Goal: Information Seeking & Learning: Stay updated

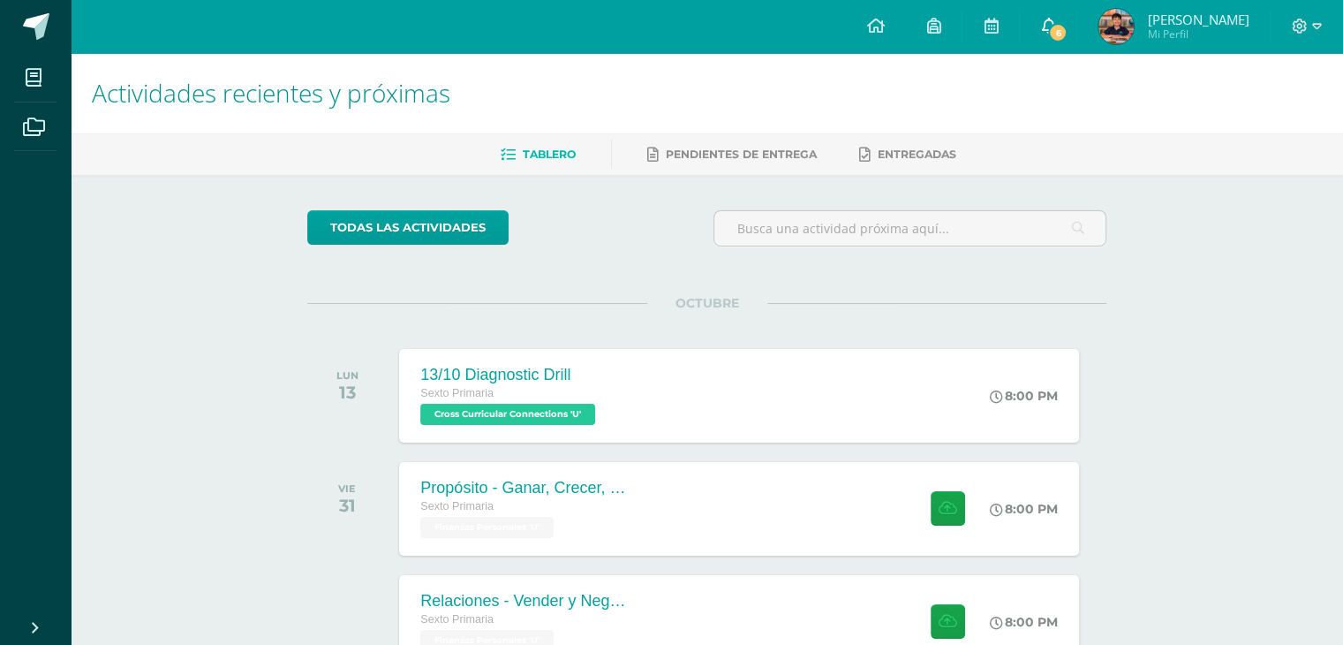
click at [1055, 26] on icon at bounding box center [1048, 26] width 14 height 16
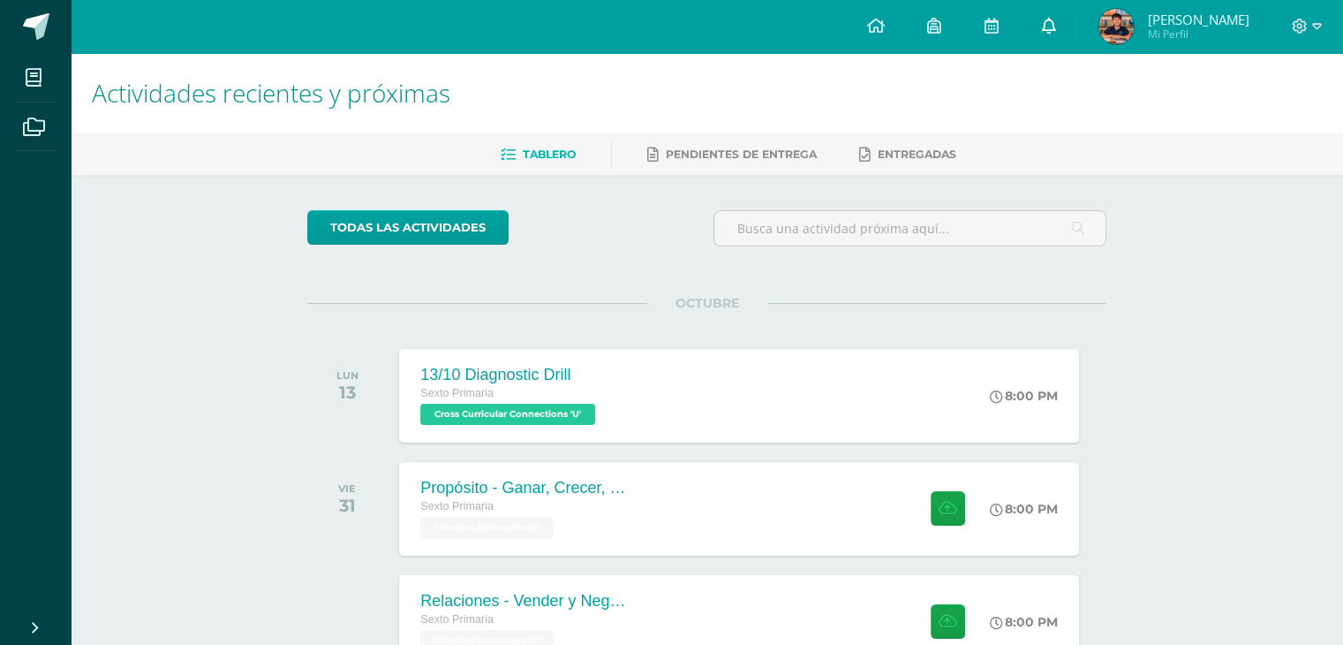
click at [1055, 21] on icon at bounding box center [1048, 26] width 14 height 16
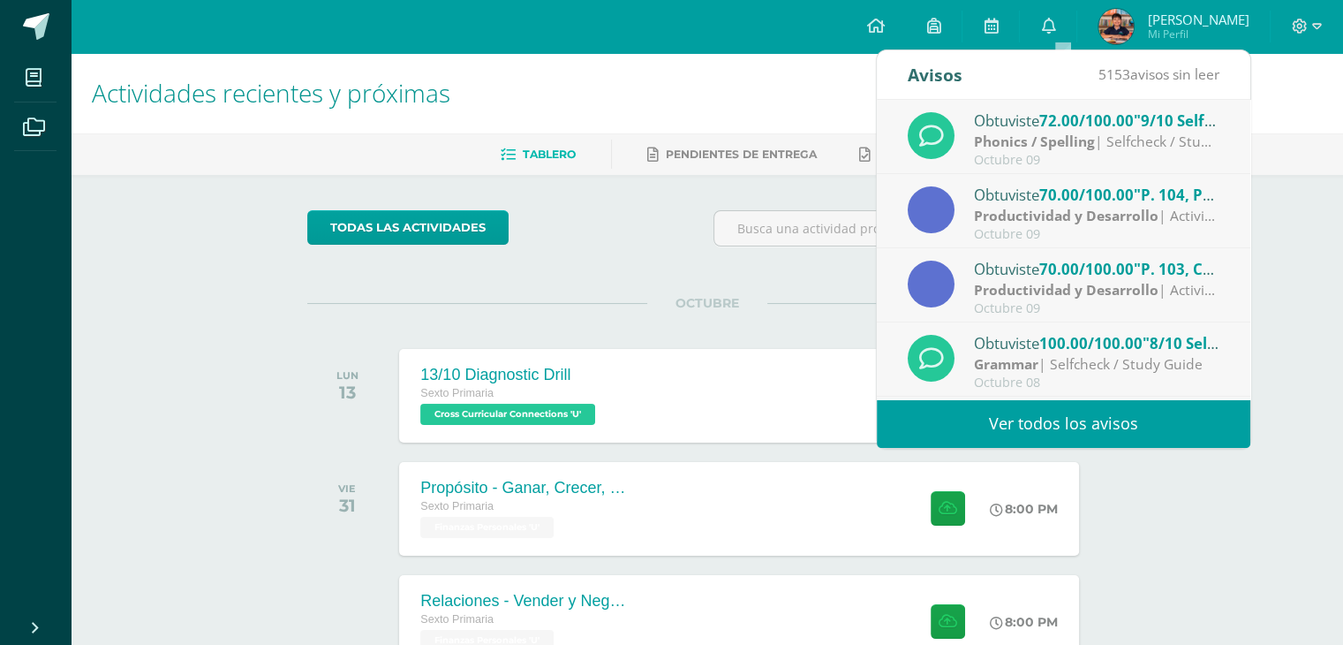
click at [1074, 413] on link "Ver todos los avisos" at bounding box center [1064, 423] width 374 height 49
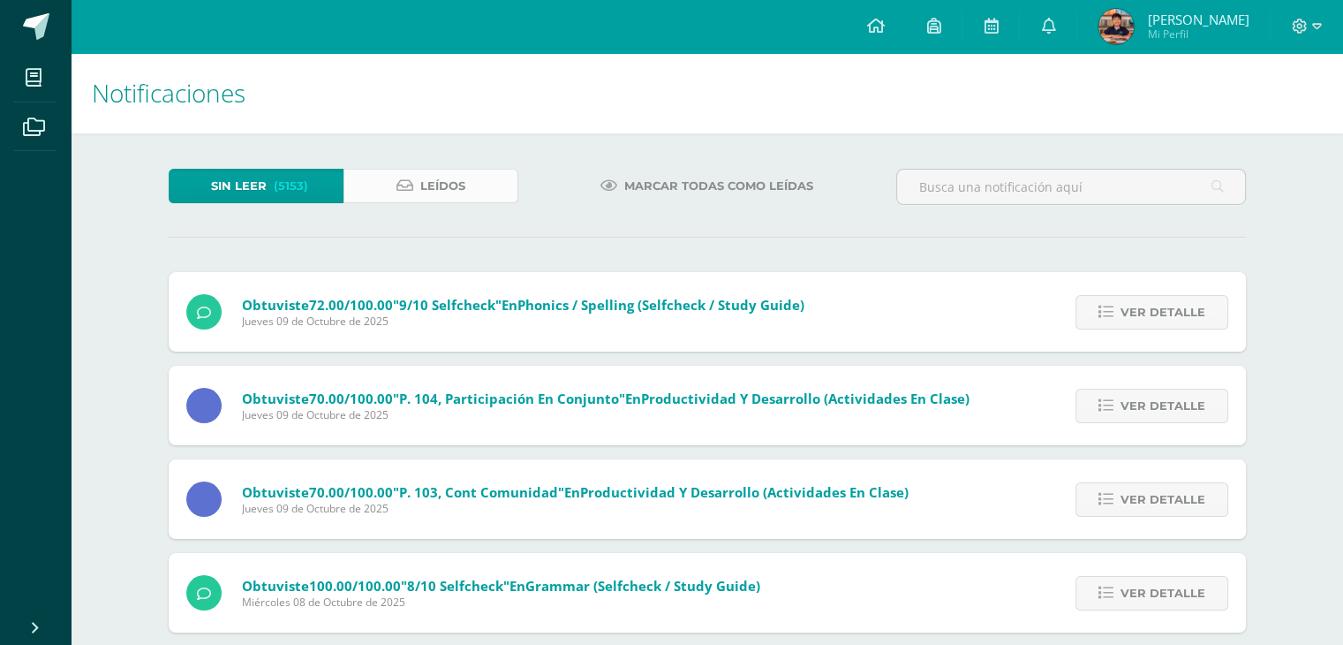
click at [442, 173] on span "Leídos" at bounding box center [442, 186] width 45 height 33
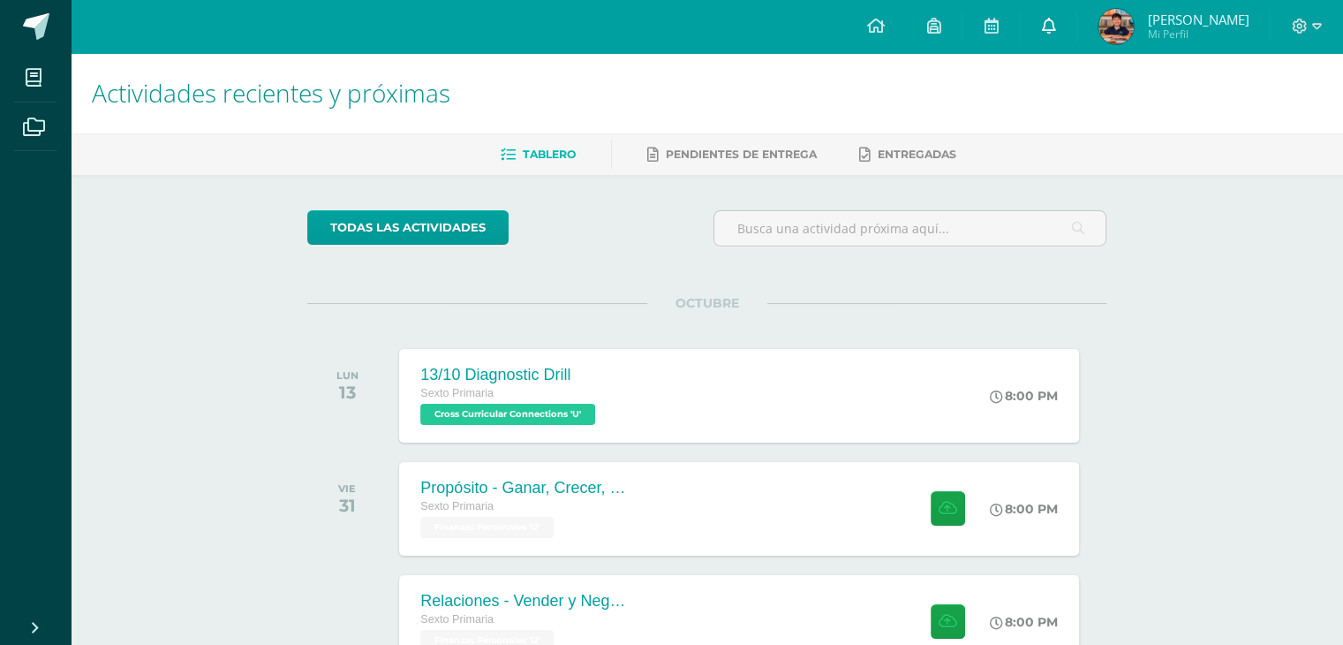
click at [1055, 23] on icon at bounding box center [1048, 26] width 14 height 16
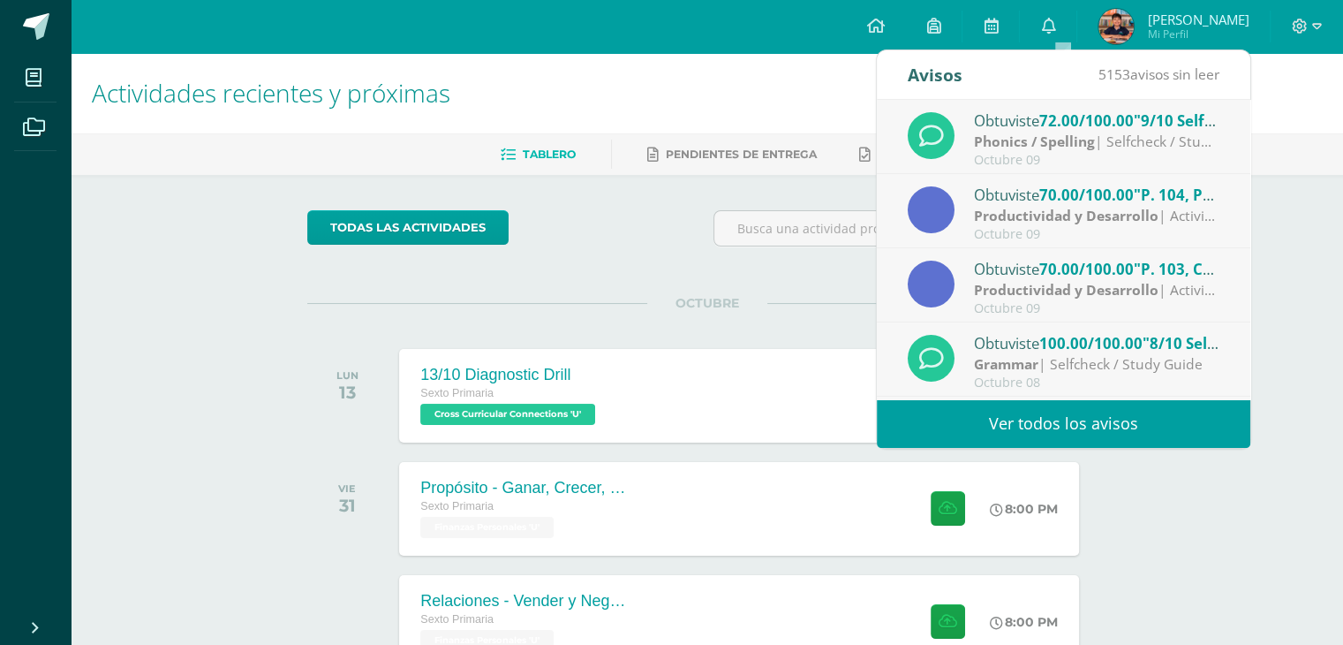
click at [1051, 434] on link "Ver todos los avisos" at bounding box center [1064, 423] width 374 height 49
click at [1054, 428] on link "Ver todos los avisos" at bounding box center [1064, 423] width 374 height 49
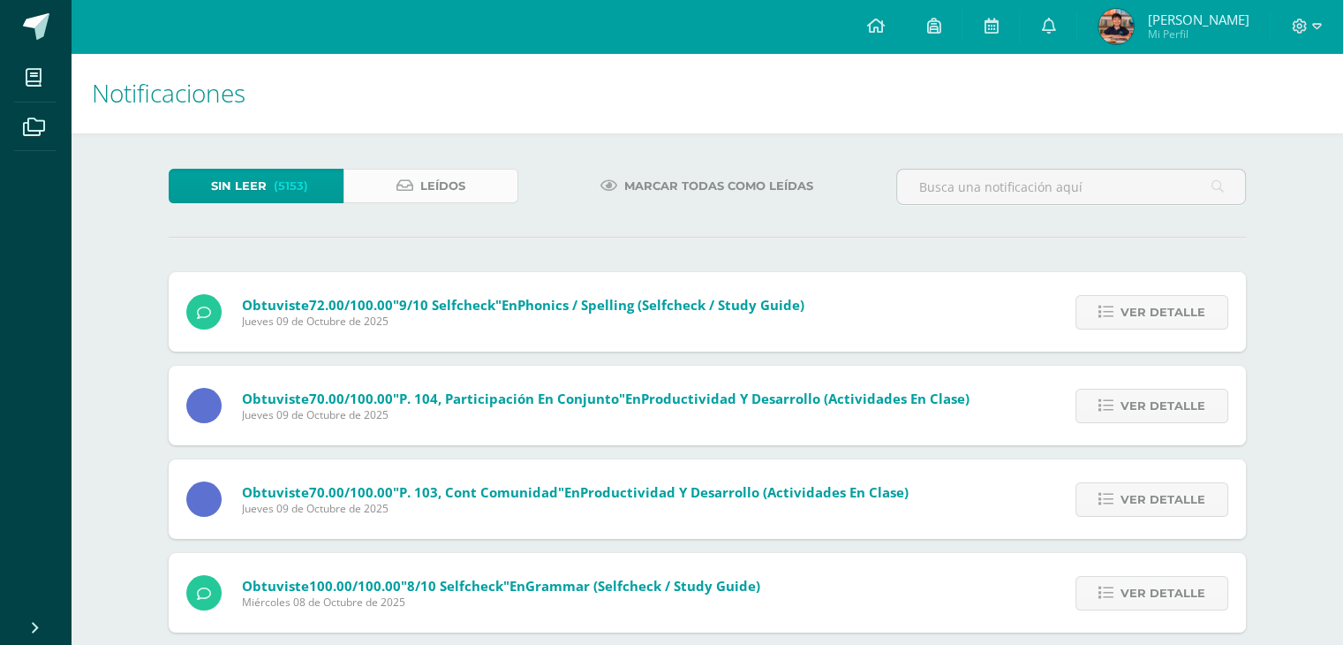
click at [454, 178] on span "Leídos" at bounding box center [442, 186] width 45 height 33
click at [445, 189] on span "Leídos" at bounding box center [442, 186] width 45 height 33
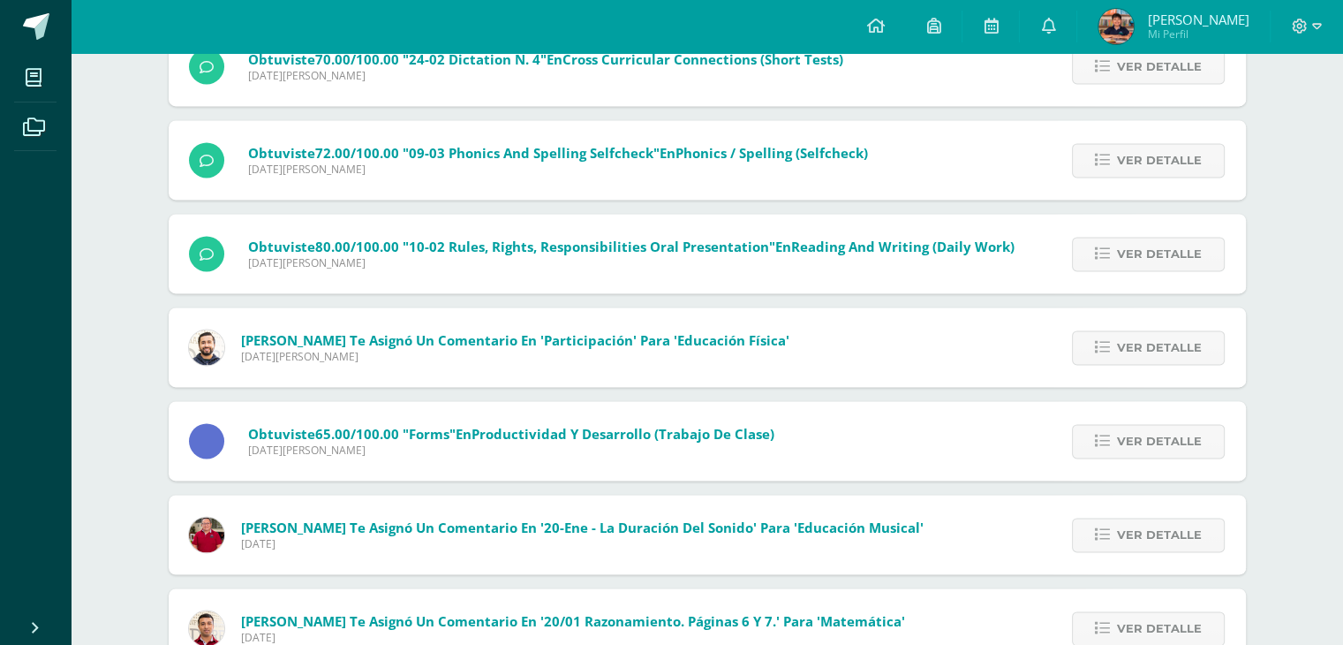
scroll to position [2592, 0]
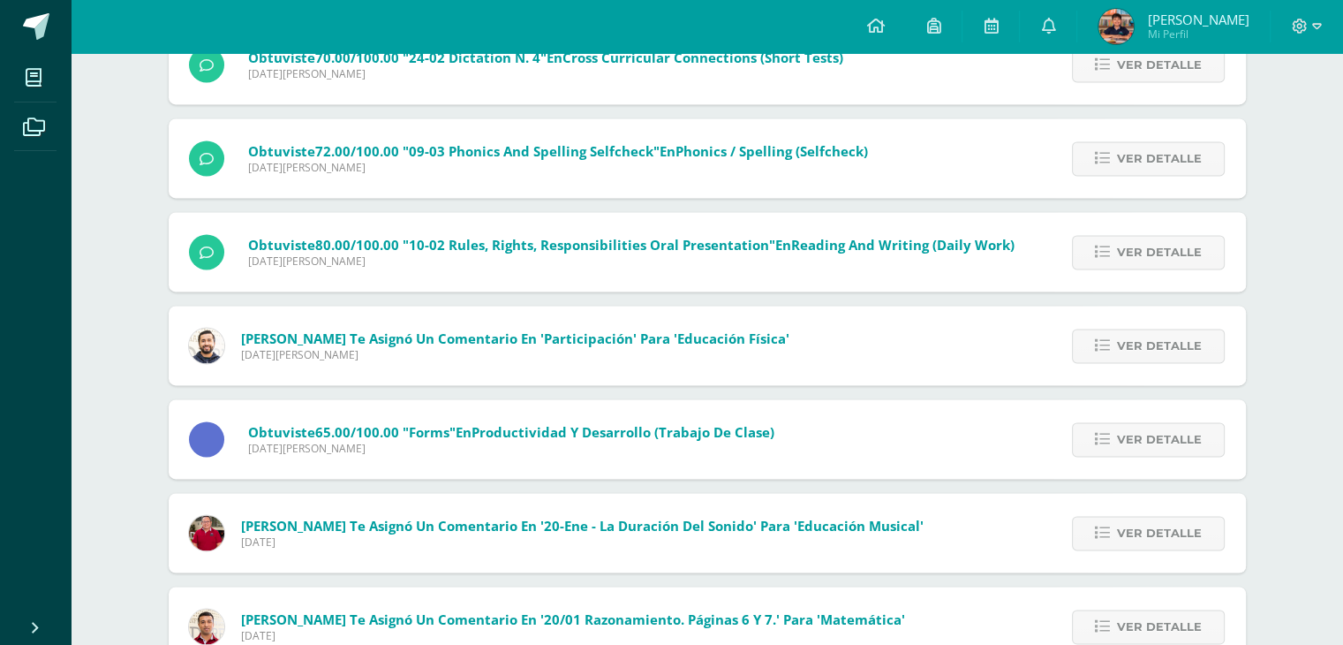
click at [389, 337] on span "Mynor Morales te asignó un comentario en 'Participación' para 'Educación Física'" at bounding box center [515, 338] width 548 height 18
click at [1136, 350] on span "Ver detalle" at bounding box center [1159, 345] width 85 height 33
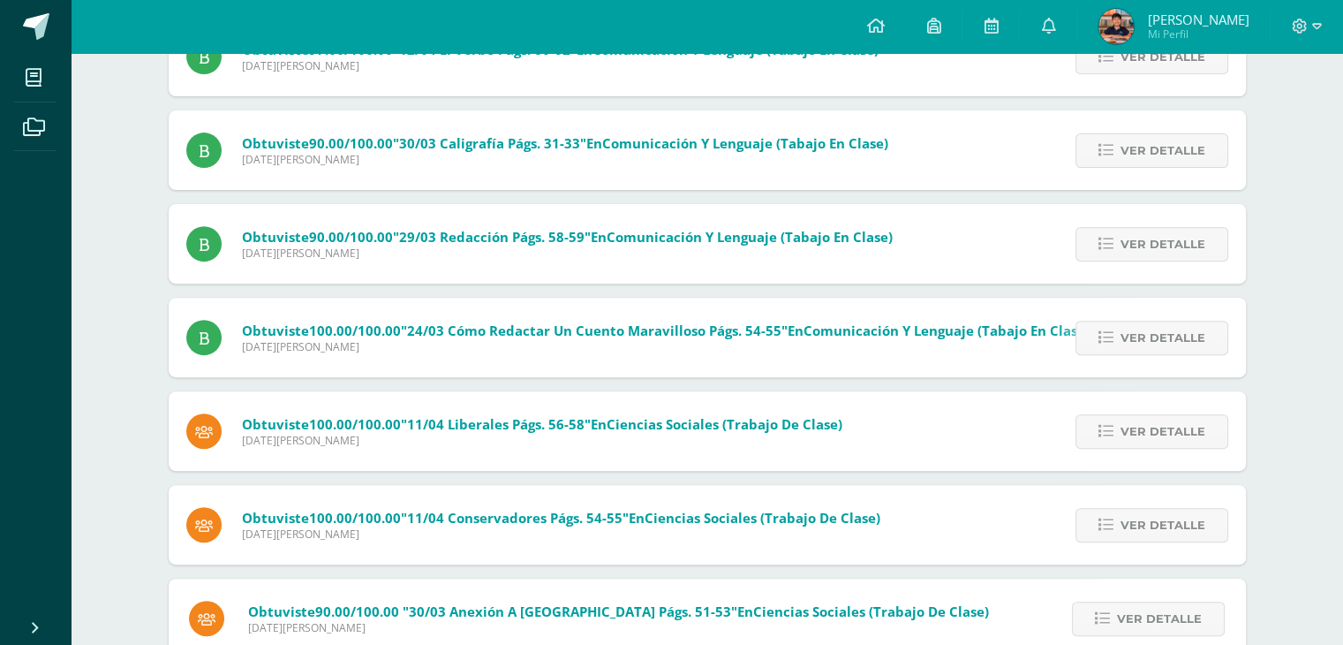
scroll to position [0, 0]
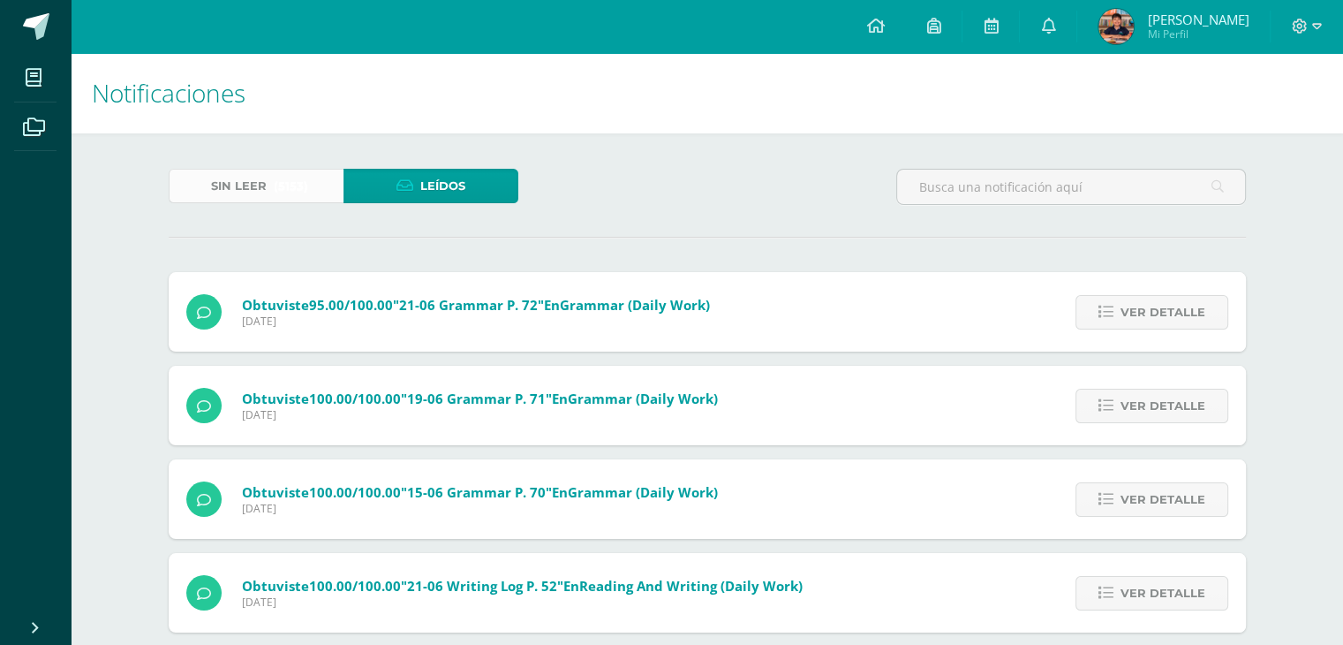
click at [265, 192] on span "Sin leer" at bounding box center [239, 186] width 56 height 33
click at [989, 182] on input "text" at bounding box center [1071, 187] width 348 height 34
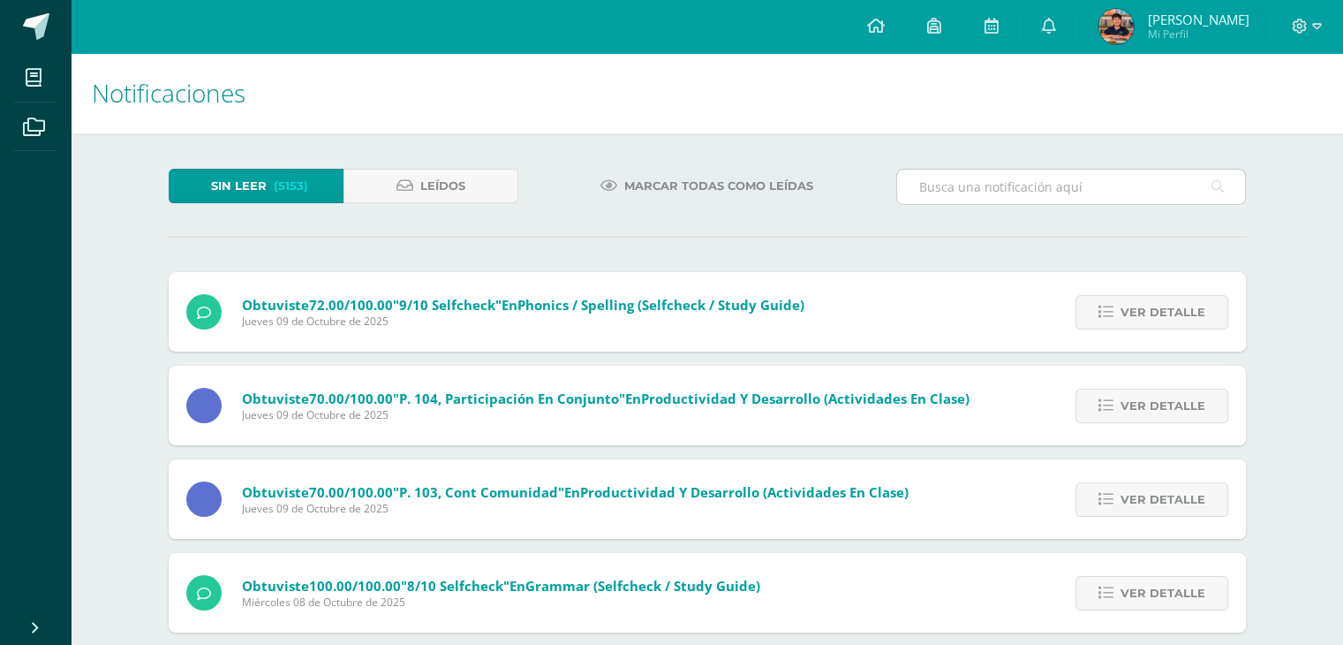
click at [1044, 187] on input "text" at bounding box center [1071, 187] width 348 height 34
type input "dulce"
click at [1208, 23] on span "[PERSON_NAME]" at bounding box center [1198, 20] width 102 height 18
click at [1212, 29] on span "Mi Perfil" at bounding box center [1198, 33] width 102 height 15
click at [1182, 34] on span "Mi Perfil" at bounding box center [1198, 33] width 102 height 15
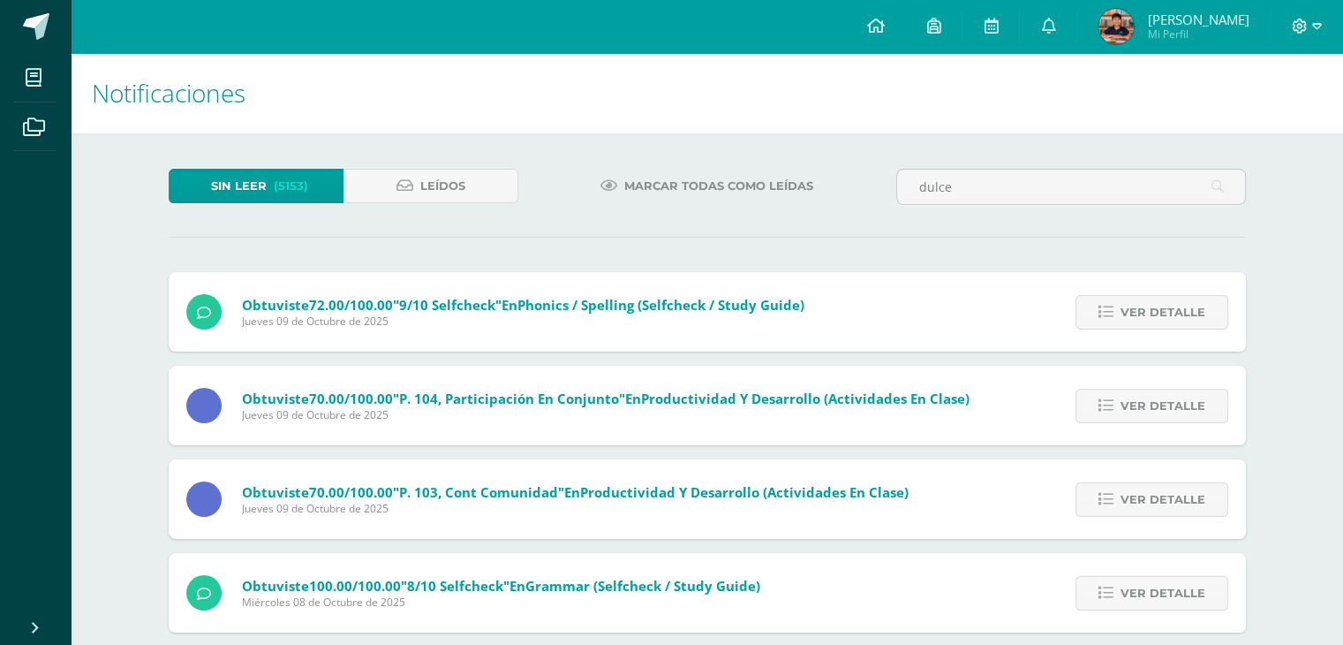
click at [1317, 26] on icon at bounding box center [1317, 27] width 10 height 16
click at [1183, 25] on span "[PERSON_NAME]" at bounding box center [1198, 20] width 102 height 18
click at [1115, 22] on img at bounding box center [1116, 26] width 35 height 35
click at [1055, 27] on icon at bounding box center [1048, 26] width 14 height 16
